Goal: Task Accomplishment & Management: Manage account settings

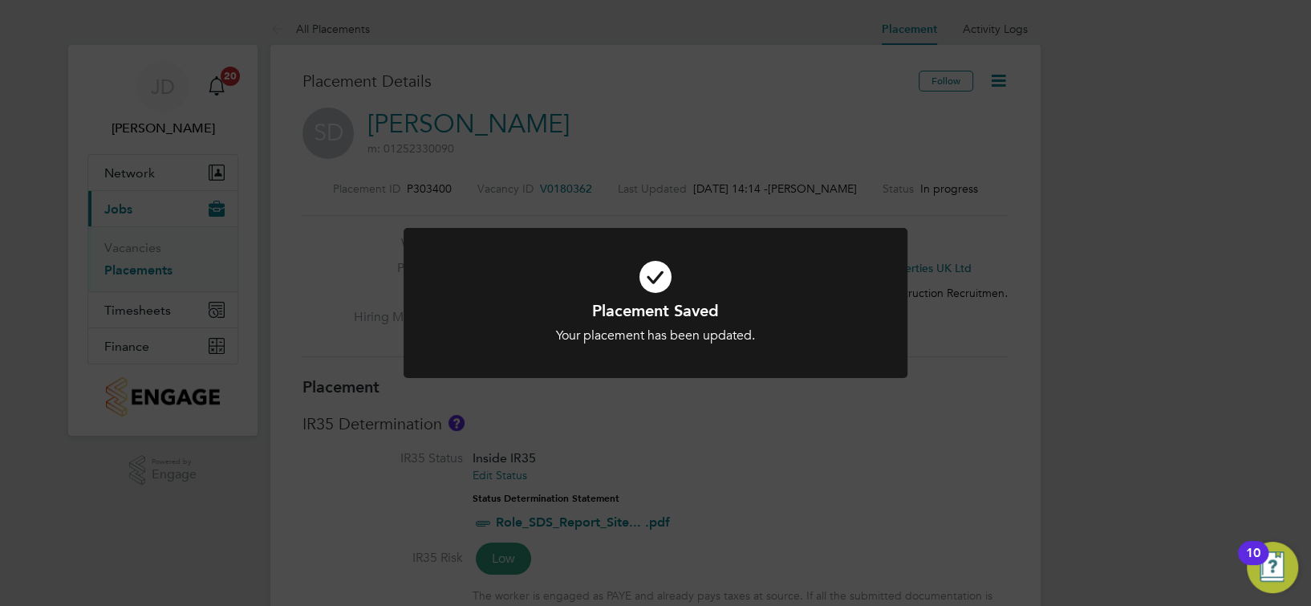
click at [647, 228] on div at bounding box center [656, 303] width 504 height 150
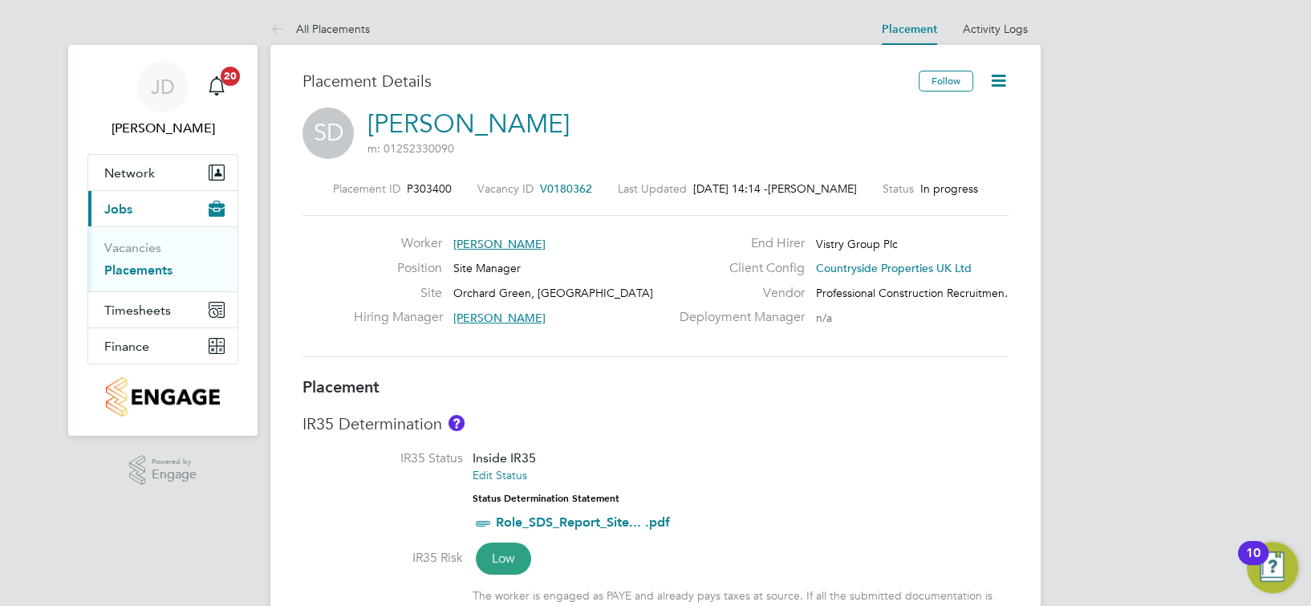
click at [996, 72] on icon at bounding box center [998, 81] width 20 height 20
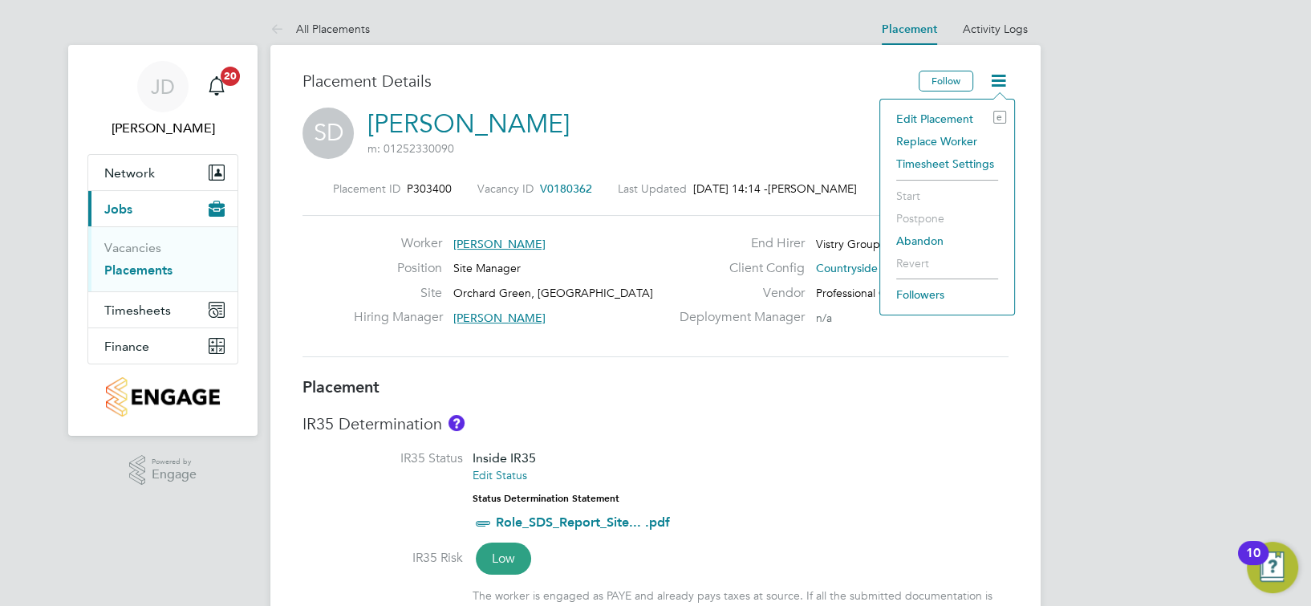
click at [958, 116] on li "Edit Placement e" at bounding box center [947, 119] width 118 height 22
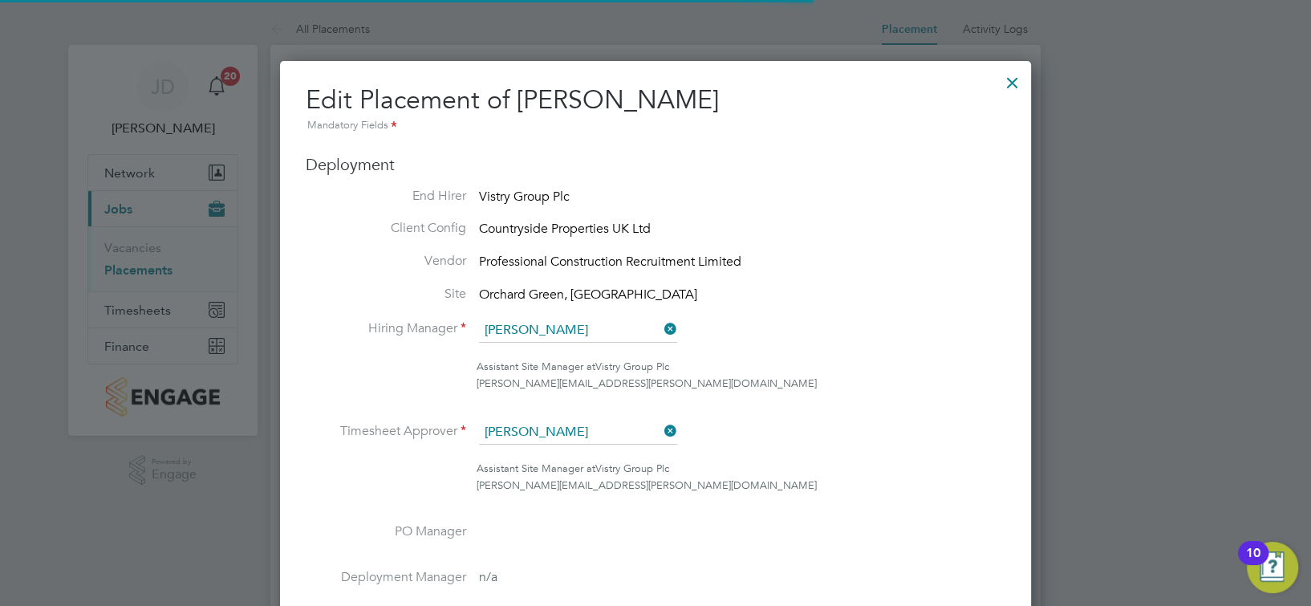
scroll to position [8, 7]
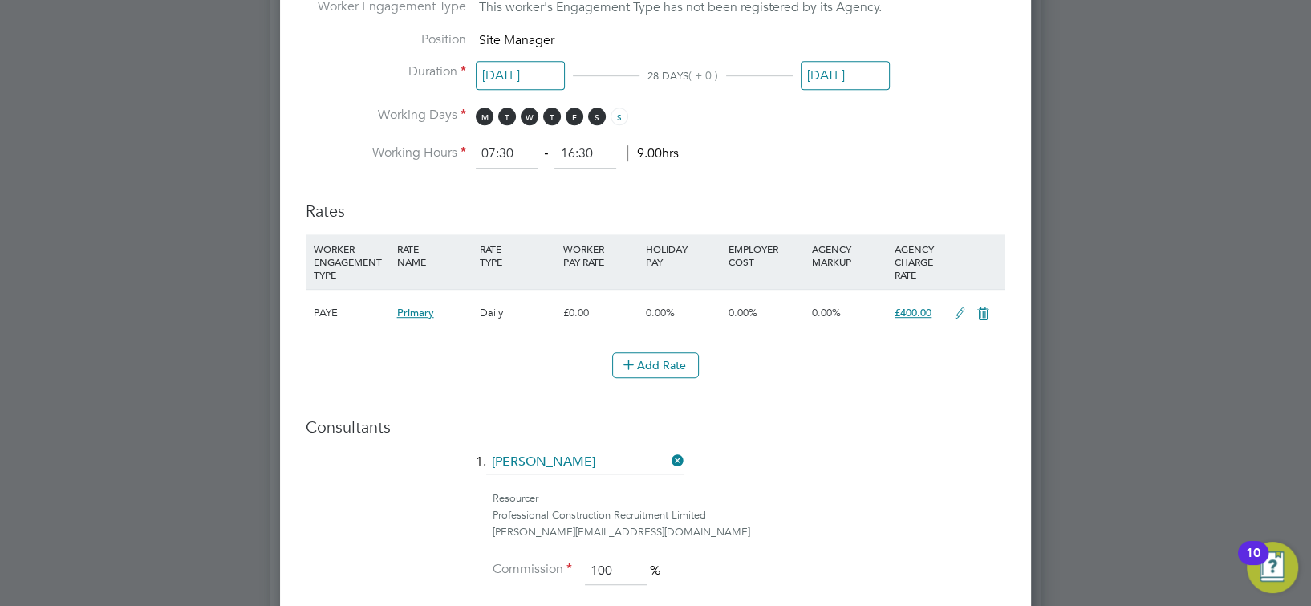
click at [915, 309] on span "£400.00" at bounding box center [913, 313] width 37 height 14
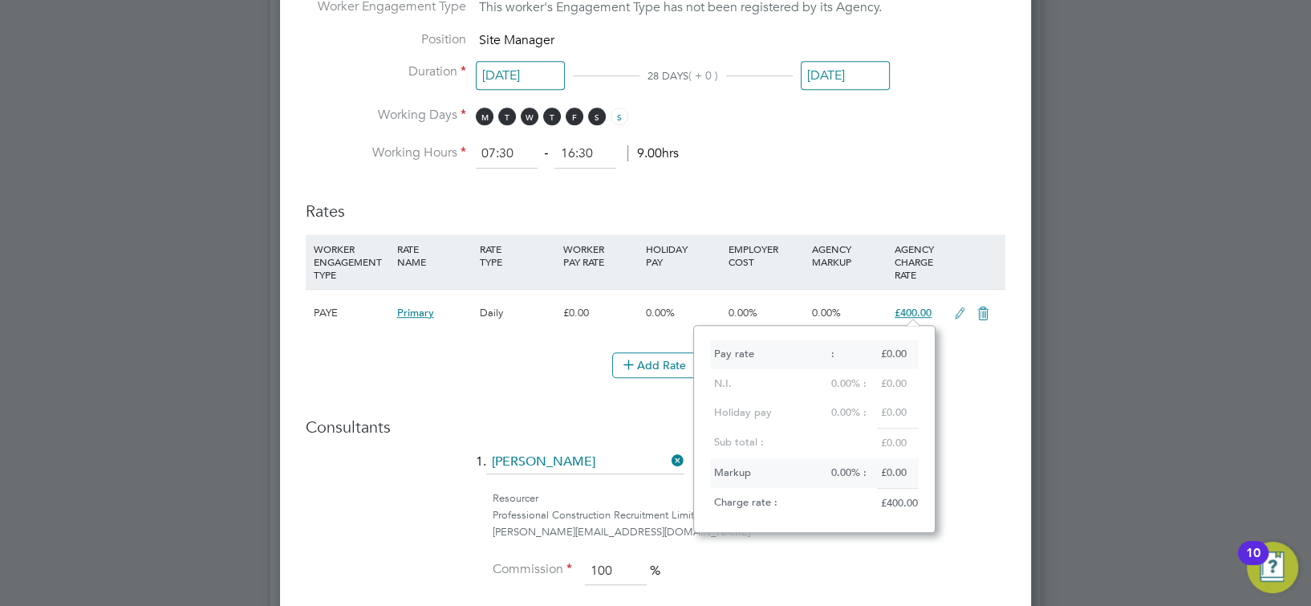
click at [948, 199] on h3 "Rates" at bounding box center [656, 203] width 700 height 37
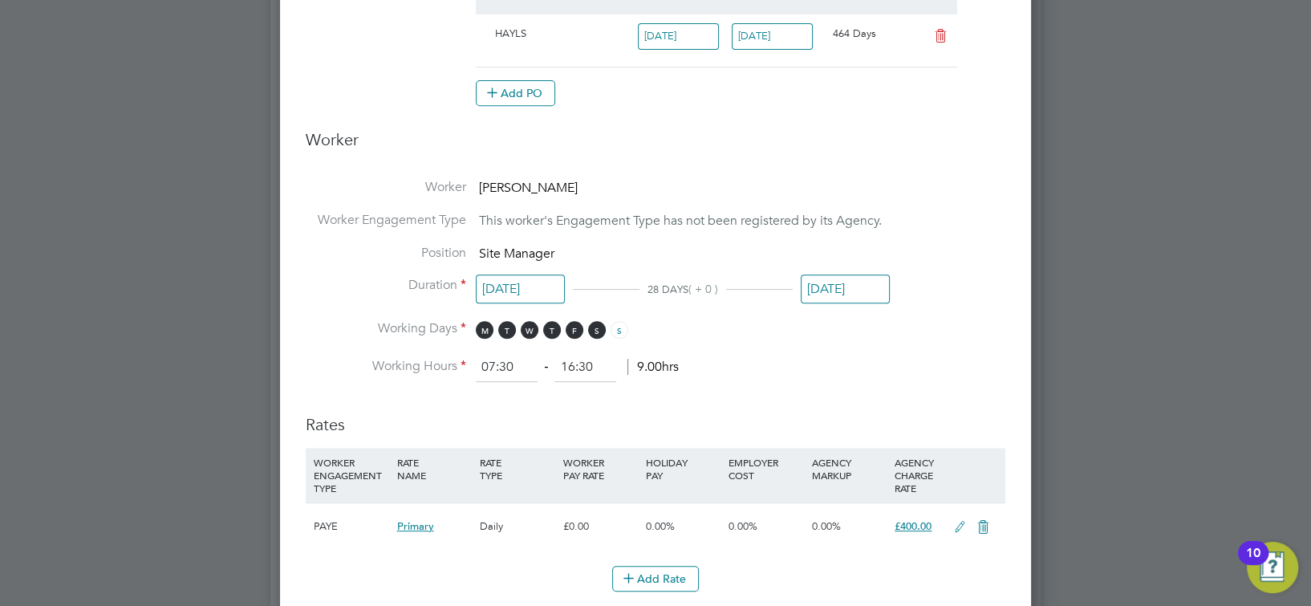
click at [950, 526] on icon at bounding box center [960, 527] width 20 height 13
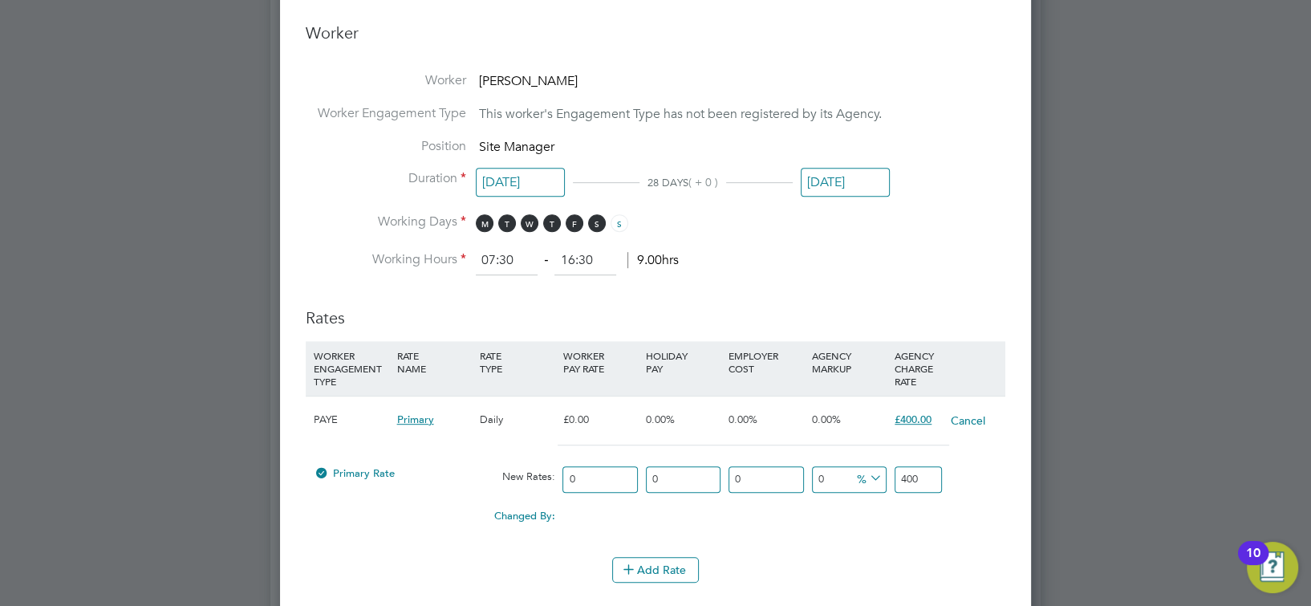
click at [922, 474] on input "400" at bounding box center [918, 479] width 47 height 26
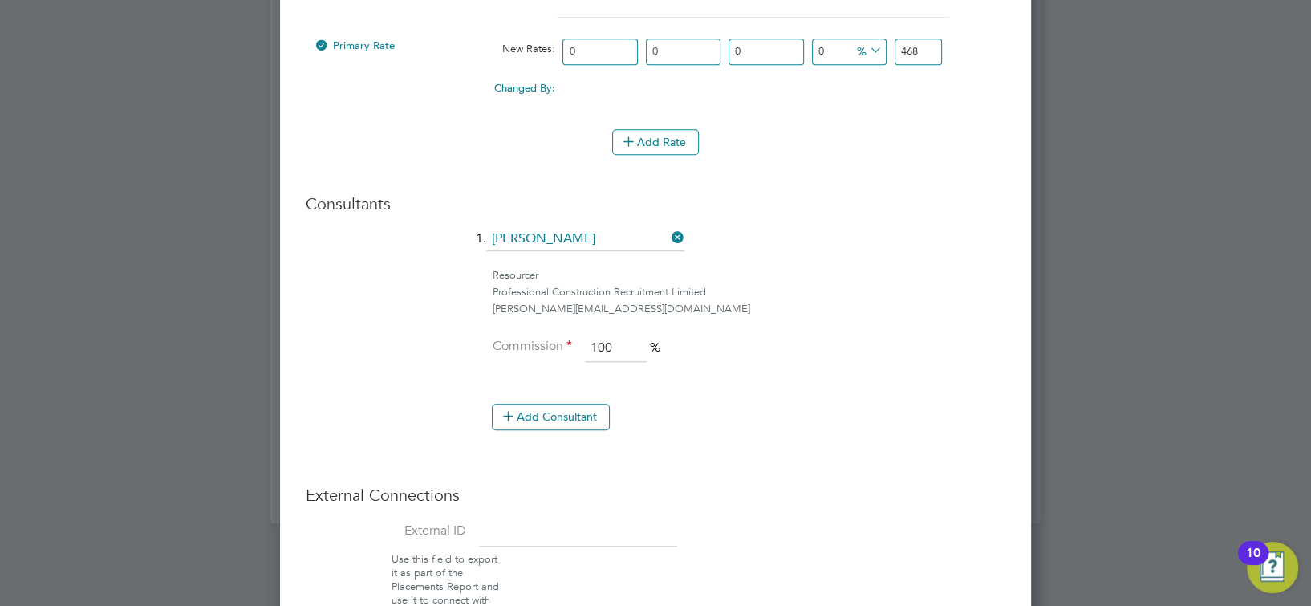
type input "468"
click at [838, 366] on li "Commission 100 %" at bounding box center [656, 356] width 700 height 45
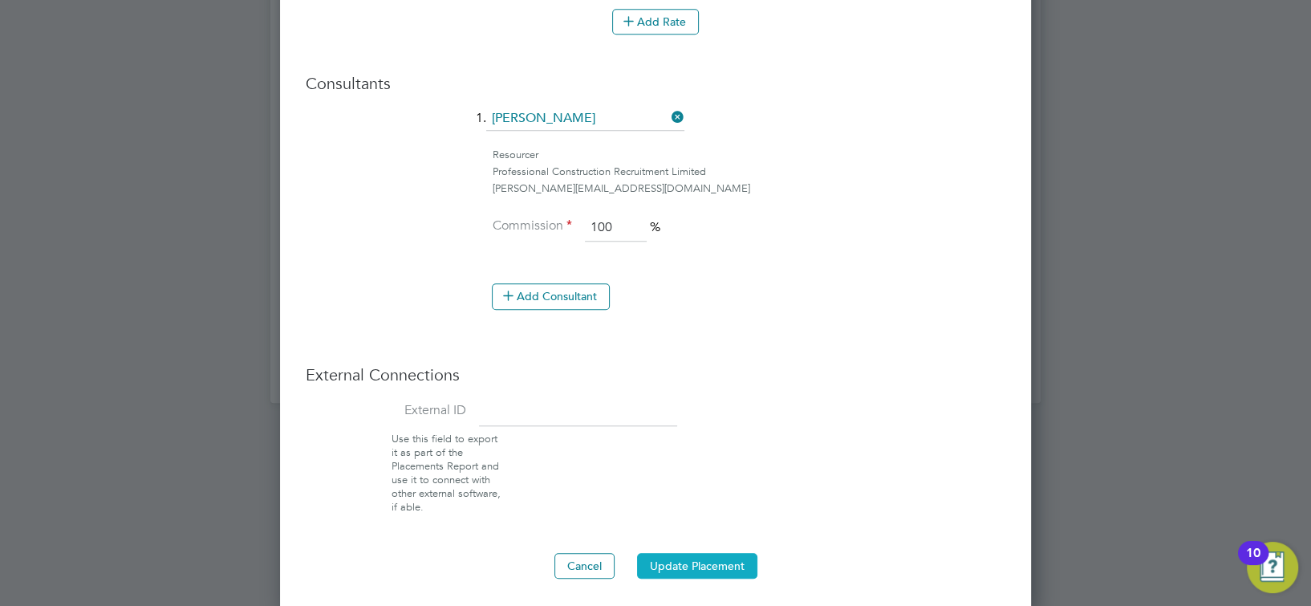
click at [736, 553] on button "Update Placement" at bounding box center [697, 566] width 120 height 26
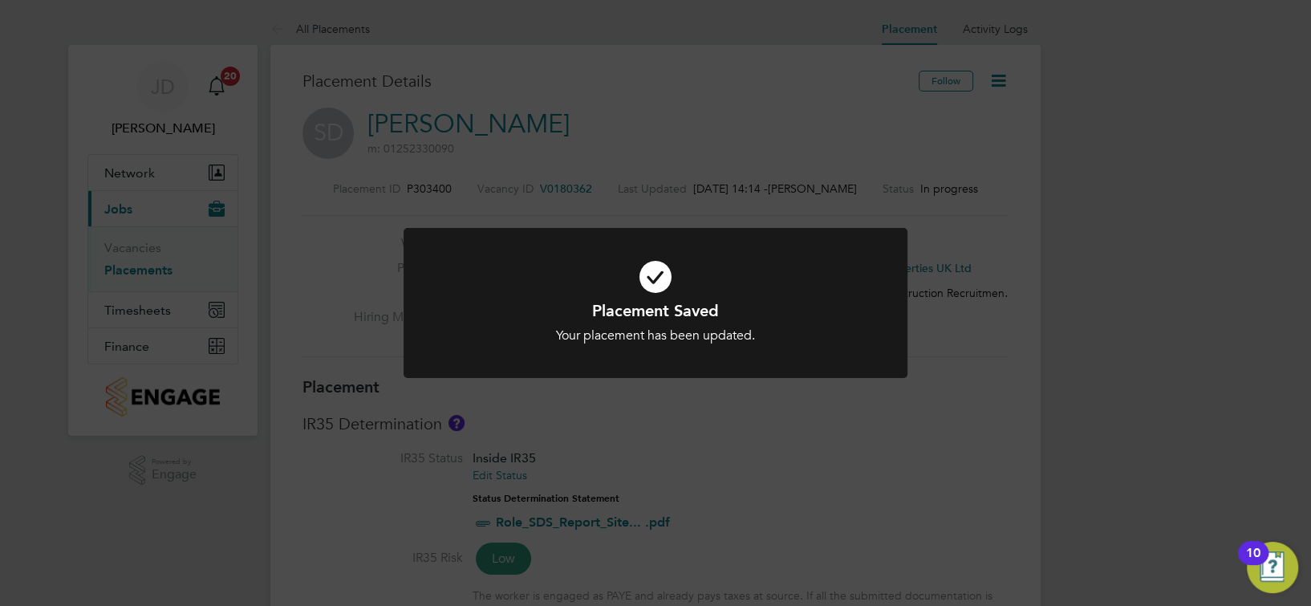
click at [690, 392] on div "Placement Saved Your placement has been updated. Cancel Okay" at bounding box center [656, 312] width 504 height 169
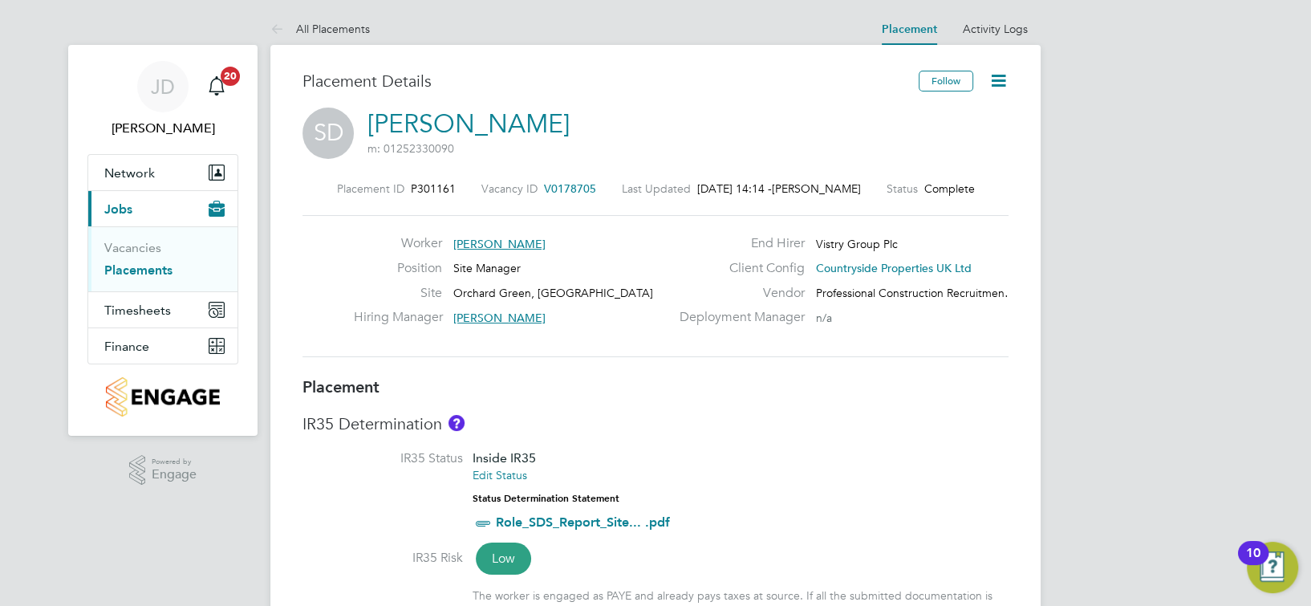
click at [998, 81] on icon at bounding box center [998, 81] width 20 height 20
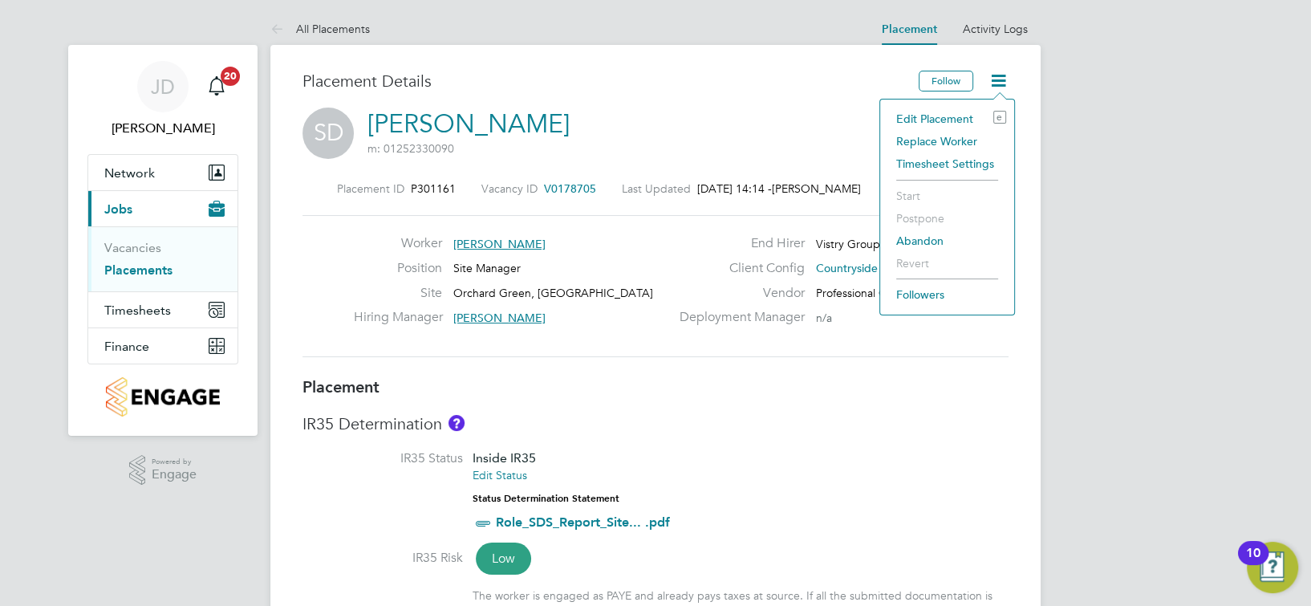
click at [931, 112] on li "Edit Placement e" at bounding box center [947, 119] width 118 height 22
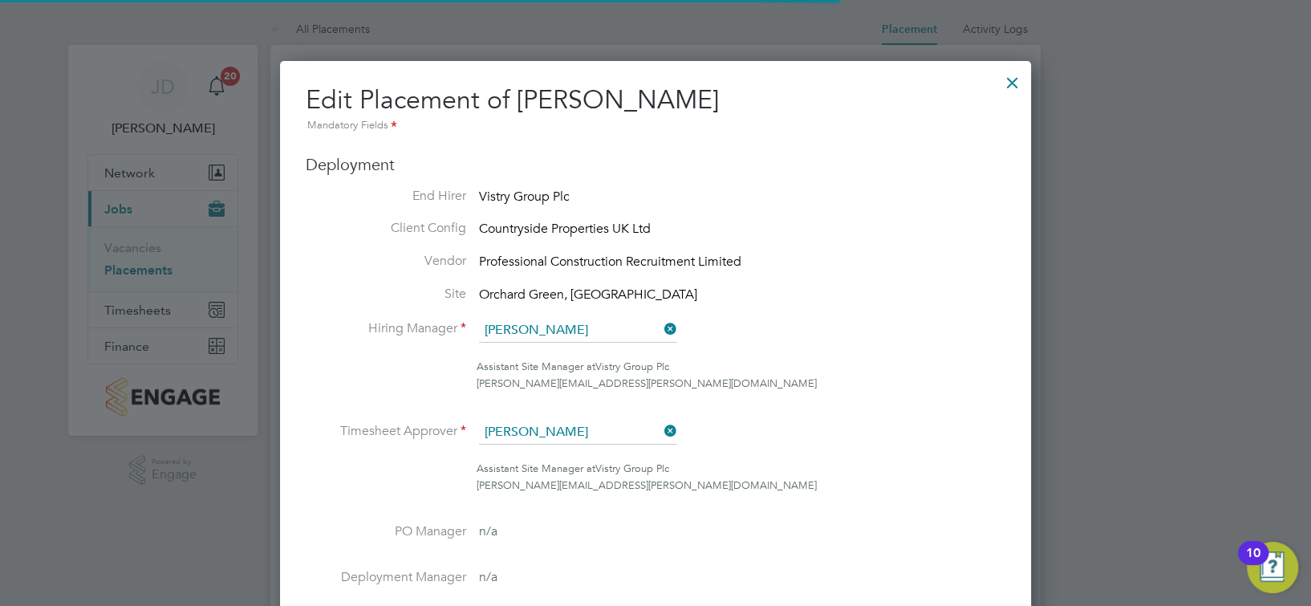
scroll to position [7, 7]
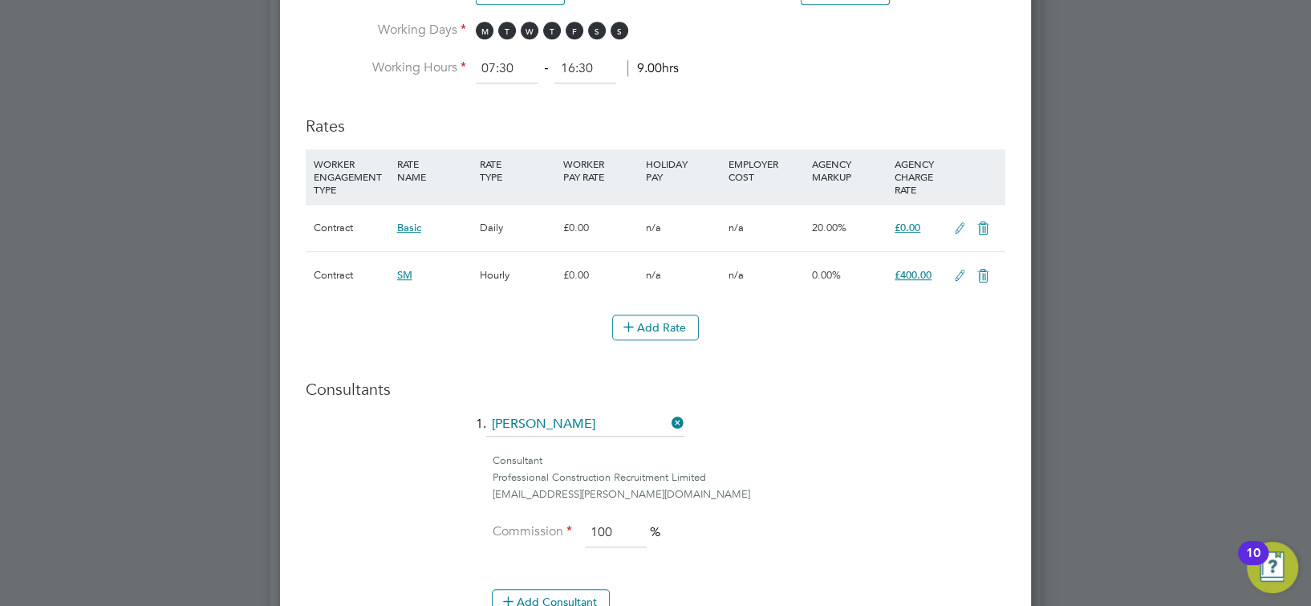
click at [960, 276] on icon at bounding box center [960, 276] width 20 height 13
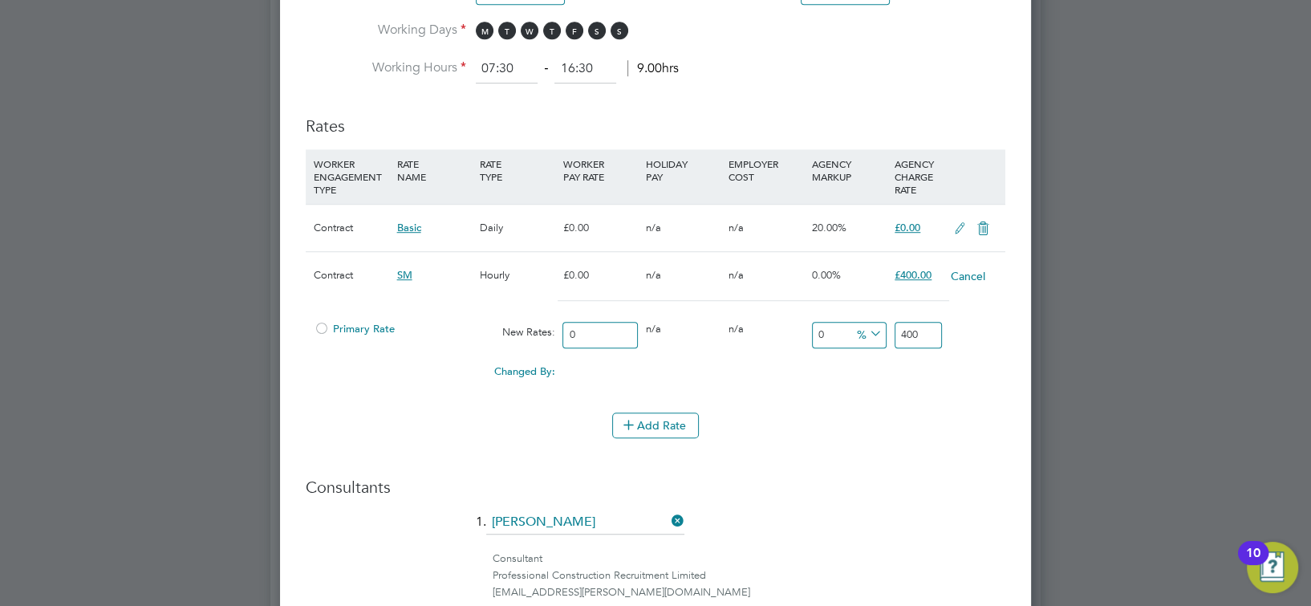
click at [925, 331] on input "400" at bounding box center [918, 335] width 47 height 26
type input "468"
click at [903, 400] on li "WORKER ENGAGEMENT TYPE RATE NAME RATE TYPE WORKER PAY RATE HOLIDAY PAY EMPLOYER…" at bounding box center [656, 280] width 700 height 263
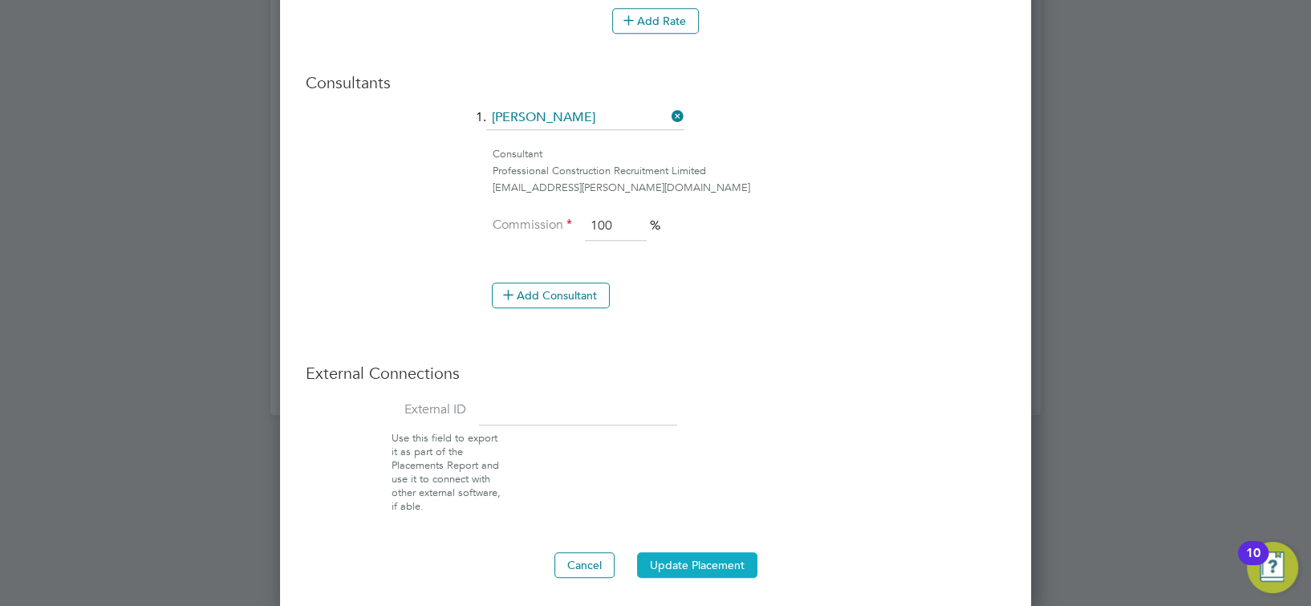
click at [716, 558] on button "Update Placement" at bounding box center [697, 565] width 120 height 26
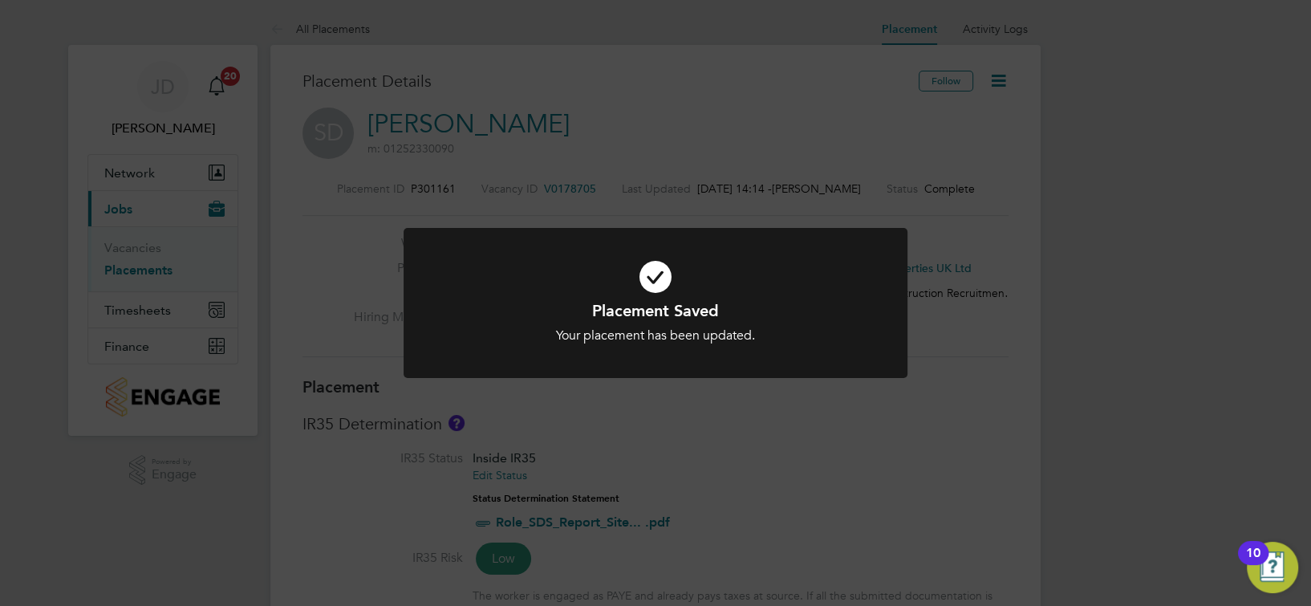
click at [793, 404] on div "Placement Saved Your placement has been updated. Cancel Okay" at bounding box center [655, 303] width 1311 height 606
